Goal: Information Seeking & Learning: Understand process/instructions

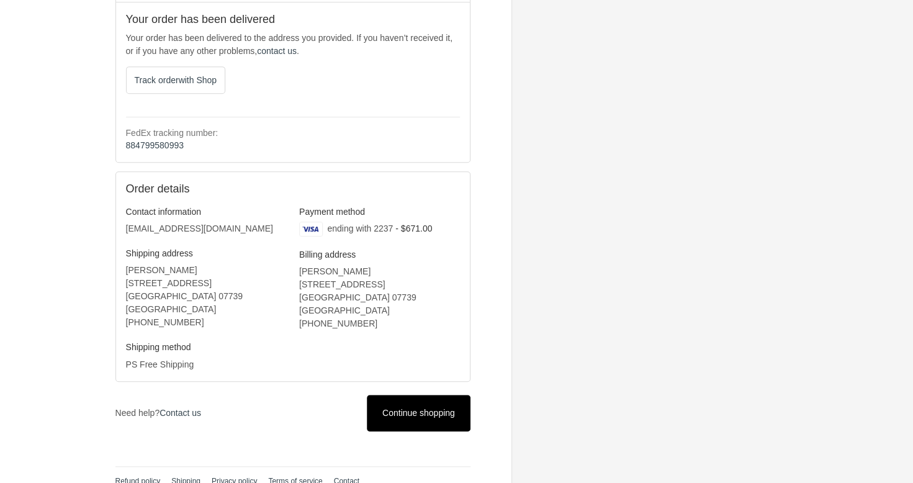
scroll to position [349, 0]
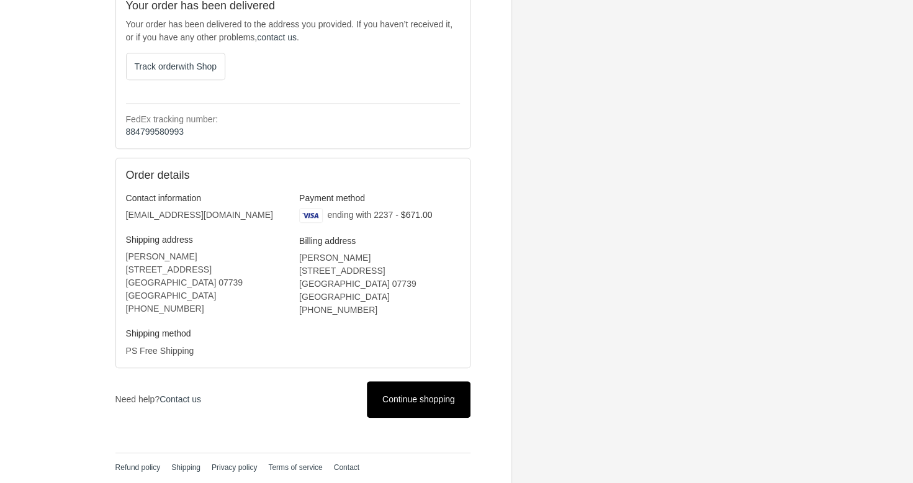
click at [433, 394] on span "Continue shopping" at bounding box center [418, 399] width 73 height 10
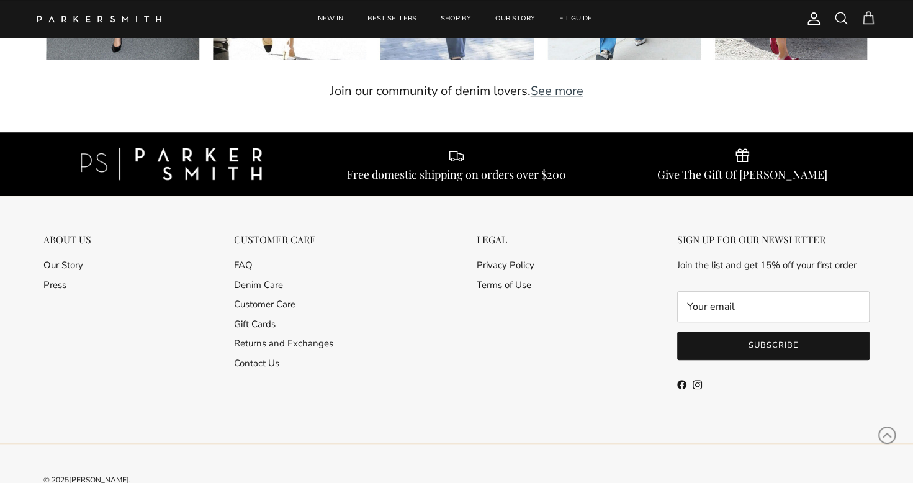
scroll to position [3220, 0]
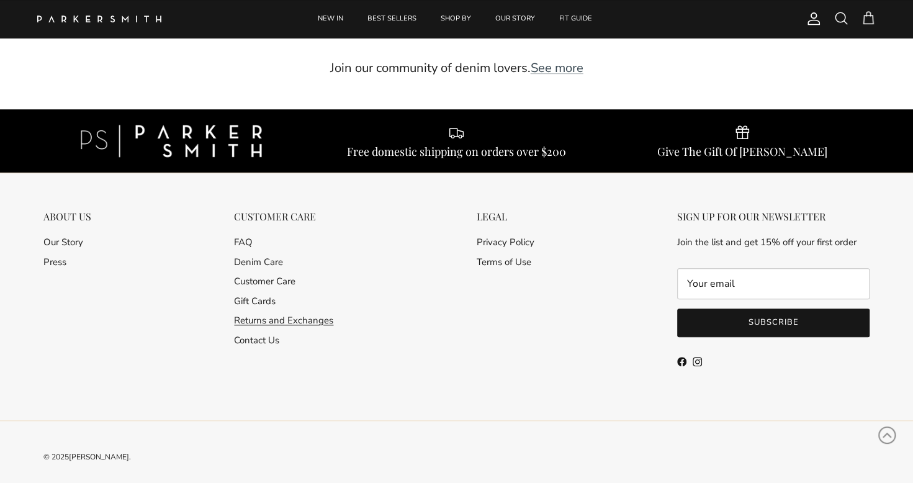
click at [262, 314] on link "Returns and Exchanges" at bounding box center [283, 320] width 99 height 12
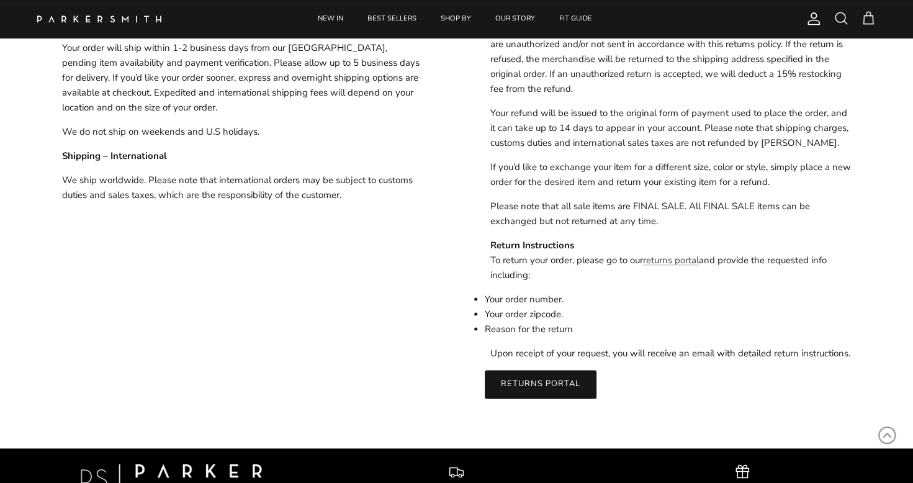
scroll to position [869, 0]
